Goal: Find specific page/section: Find specific page/section

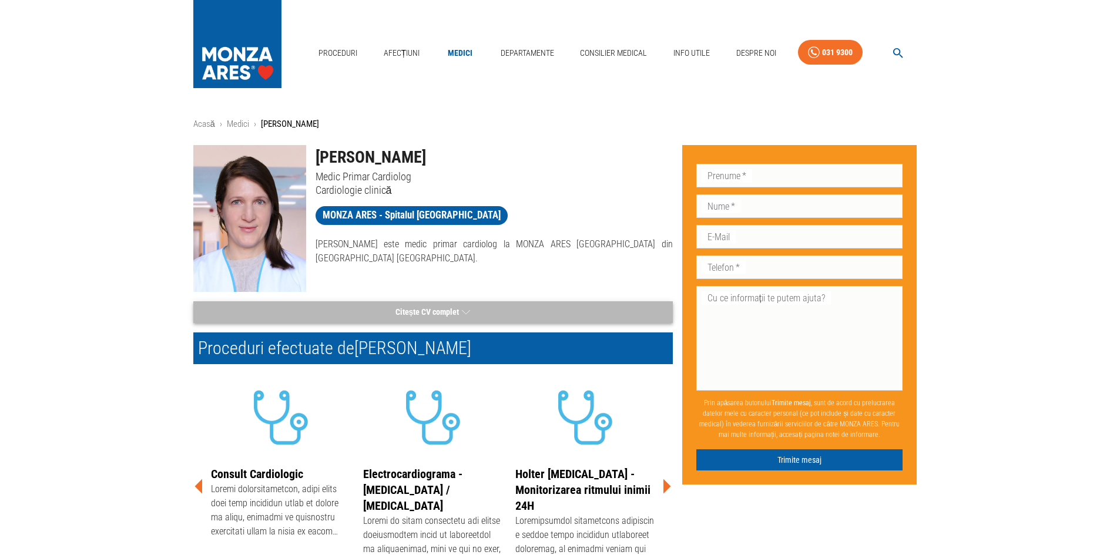
click at [436, 309] on button "Citește CV complet" at bounding box center [433, 313] width 480 height 22
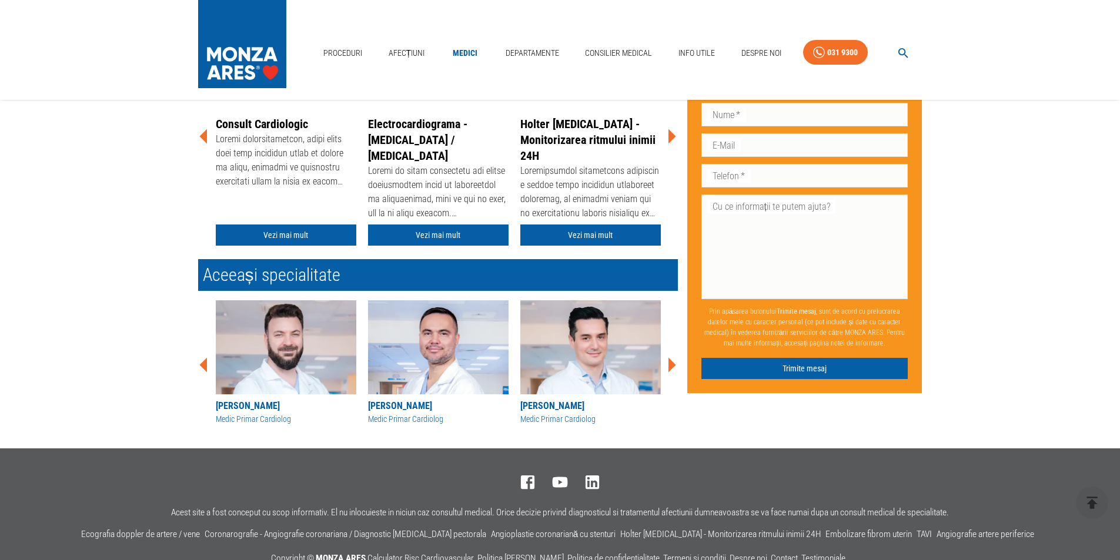
scroll to position [353, 0]
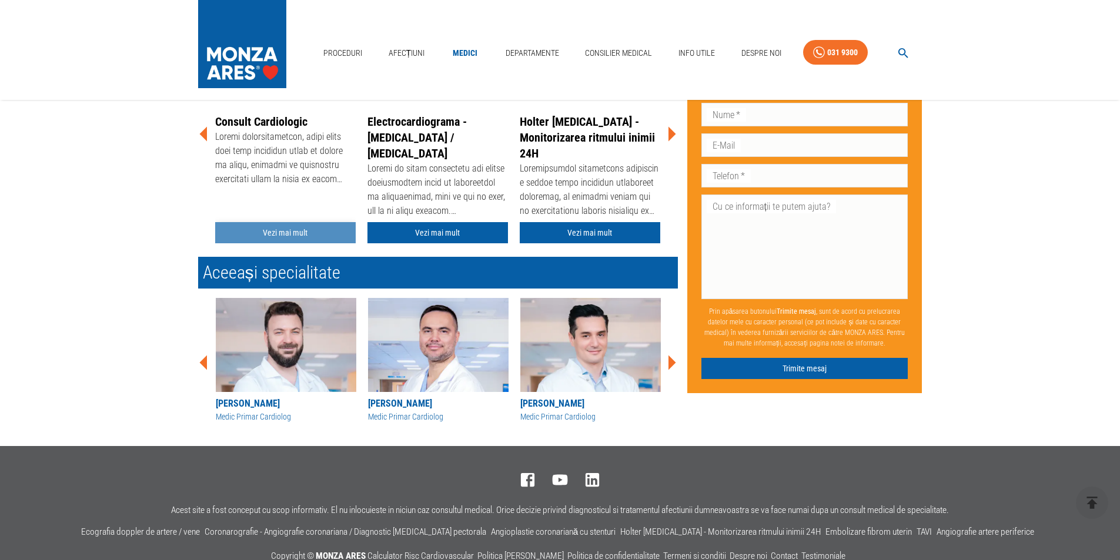
click at [281, 230] on link "Vezi mai mult" at bounding box center [285, 233] width 140 height 22
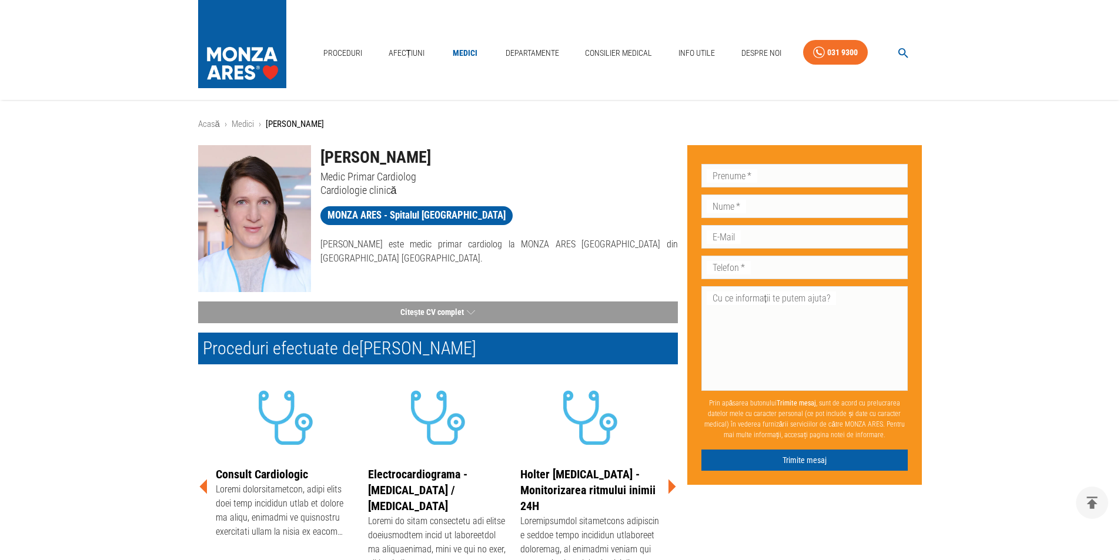
scroll to position [353, 0]
